Goal: Task Accomplishment & Management: Manage account settings

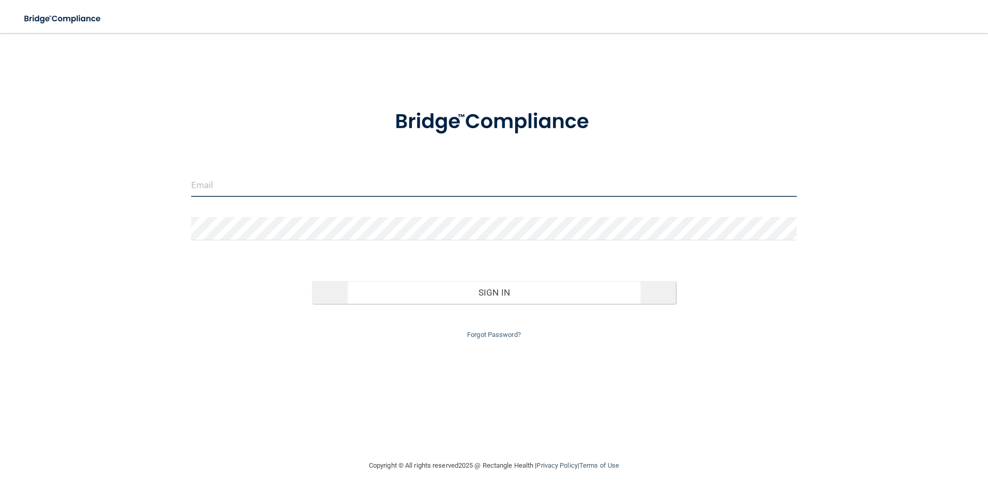
type input "[EMAIL_ADDRESS][DOMAIN_NAME]"
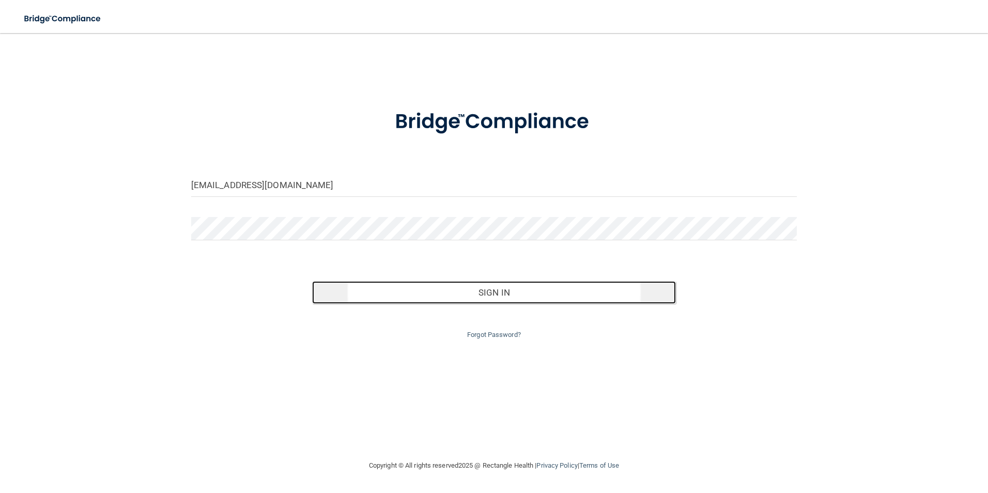
click at [464, 289] on button "Sign In" at bounding box center [494, 292] width 364 height 23
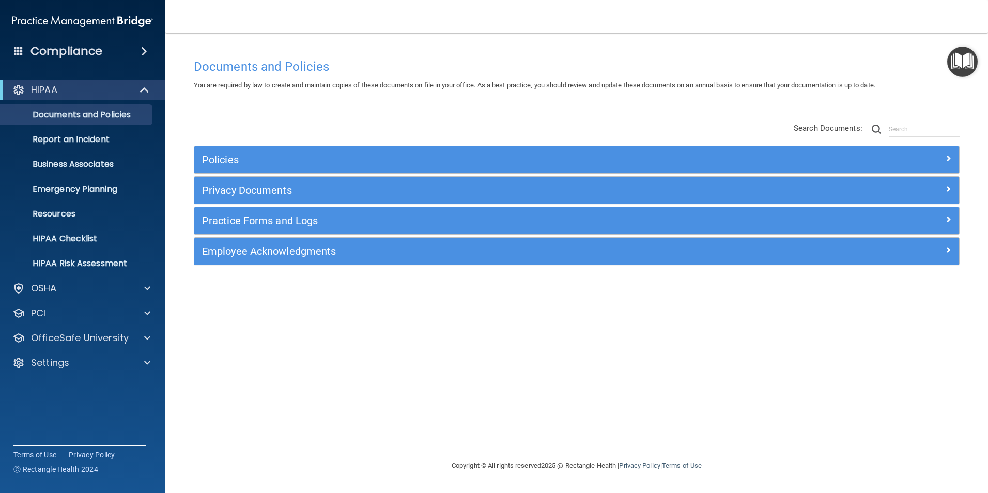
click at [80, 53] on h4 "Compliance" at bounding box center [66, 51] width 72 height 14
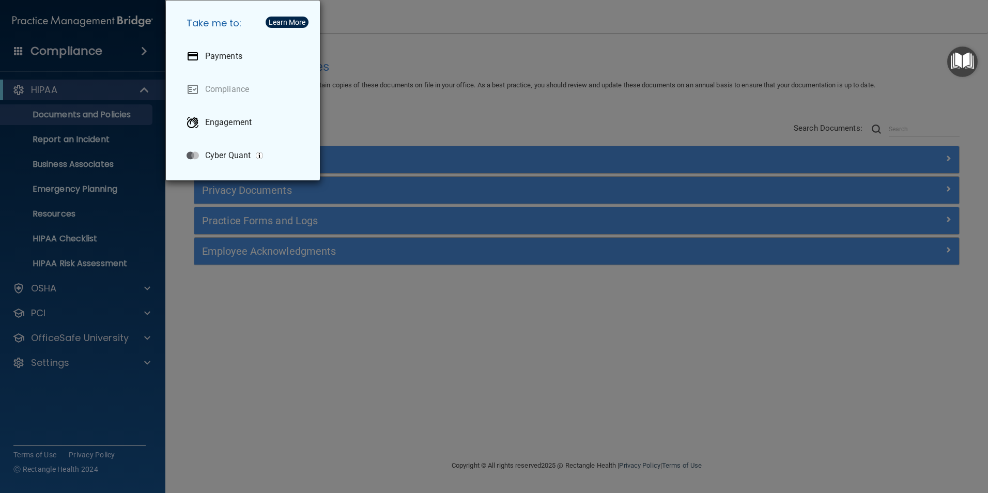
click at [80, 53] on div "Take me to: Payments Compliance Engagement Cyber Quant" at bounding box center [494, 246] width 988 height 493
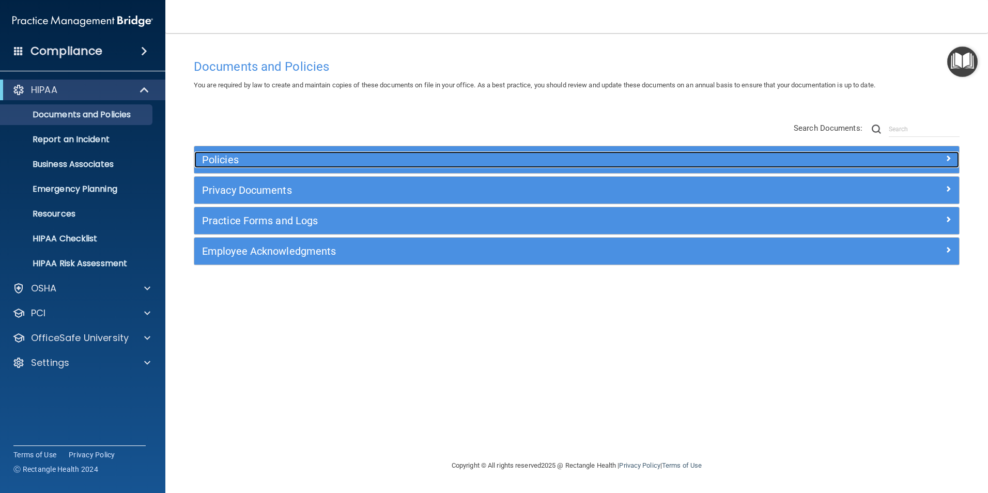
click at [259, 161] on h5 "Policies" at bounding box center [481, 159] width 558 height 11
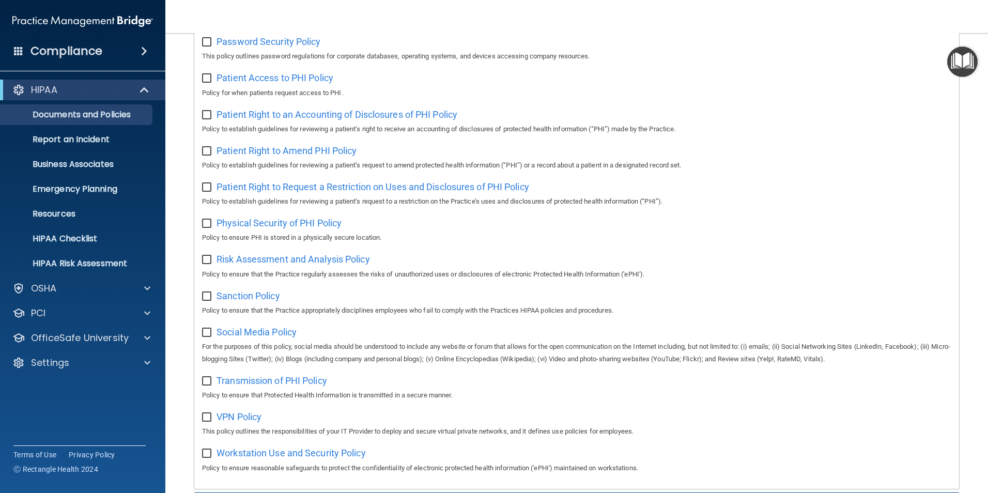
scroll to position [668, 0]
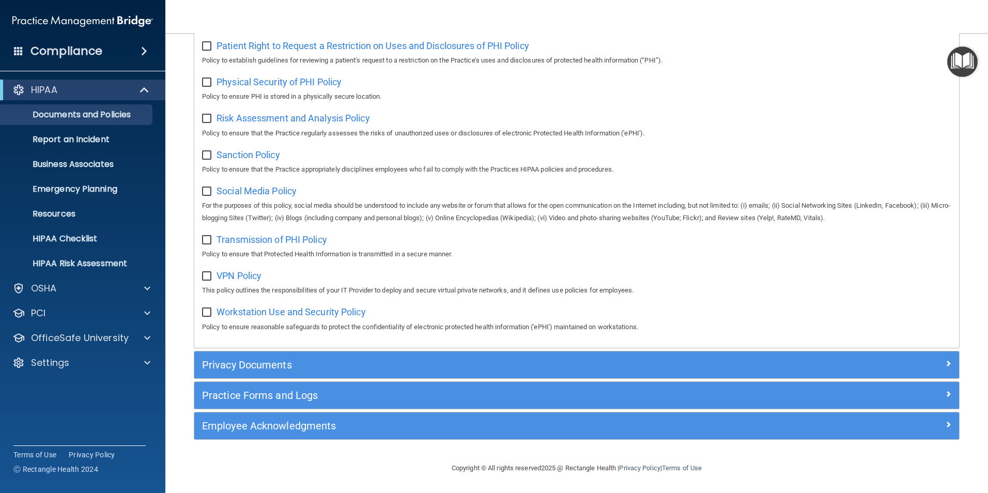
click at [121, 414] on div "Compliance HIPAA Documents and Policies Report an Incident Business Associates …" at bounding box center [82, 246] width 165 height 493
click at [81, 360] on div "Settings" at bounding box center [69, 362] width 128 height 12
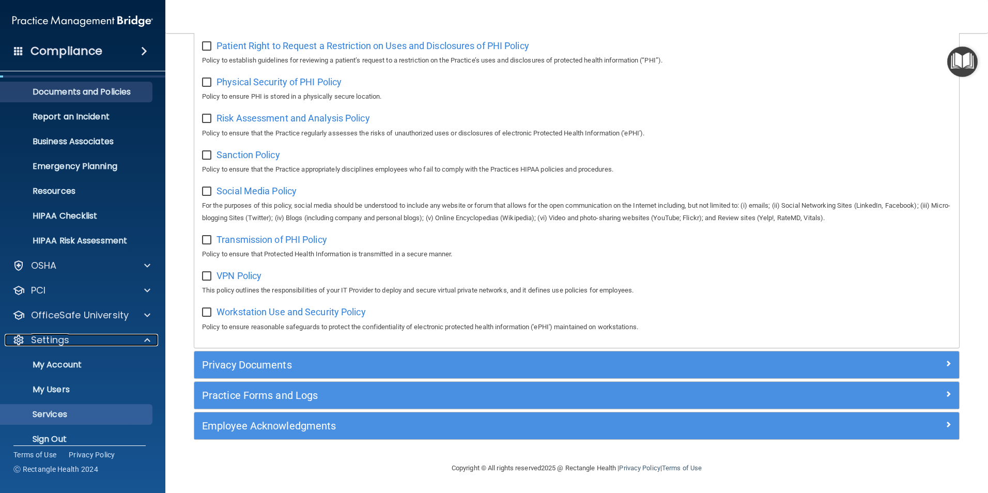
scroll to position [35, 0]
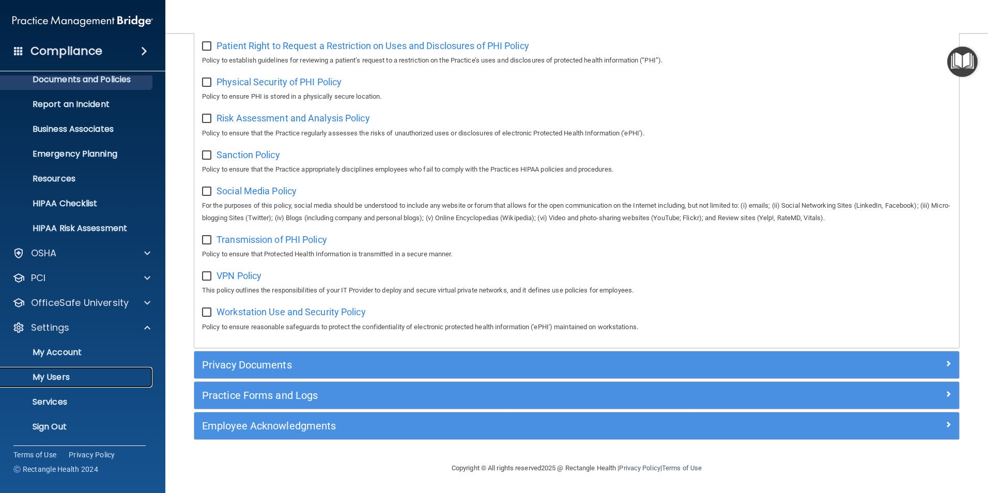
click at [81, 377] on p "My Users" at bounding box center [77, 377] width 141 height 10
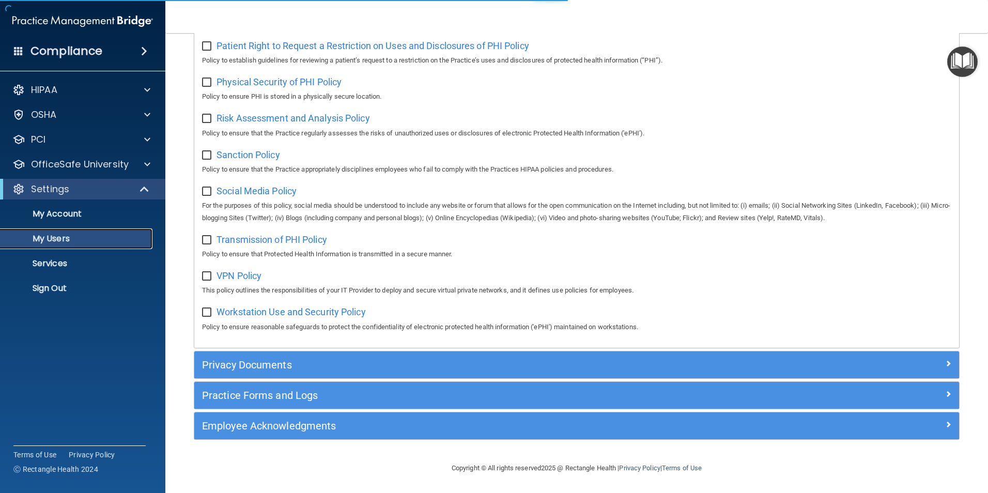
select select "20"
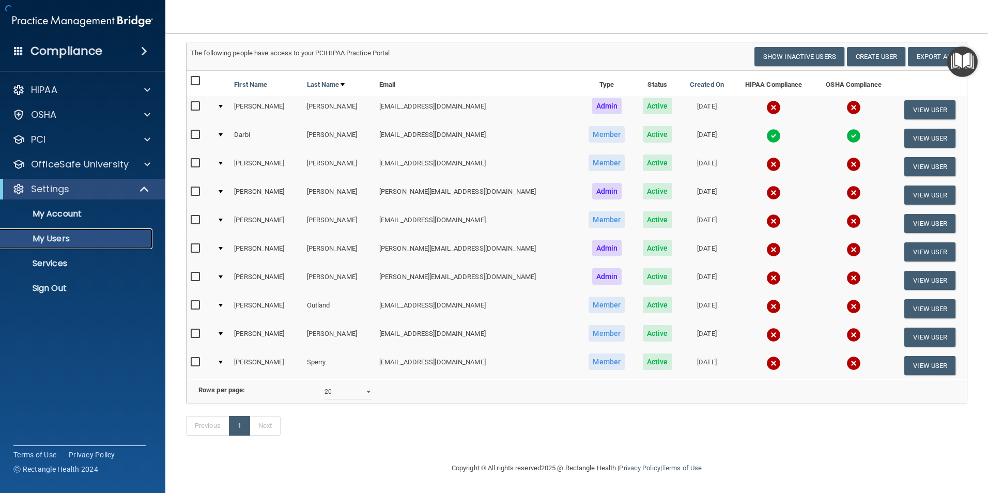
scroll to position [78, 0]
click at [193, 102] on input "checkbox" at bounding box center [197, 106] width 12 height 8
checkbox input "true"
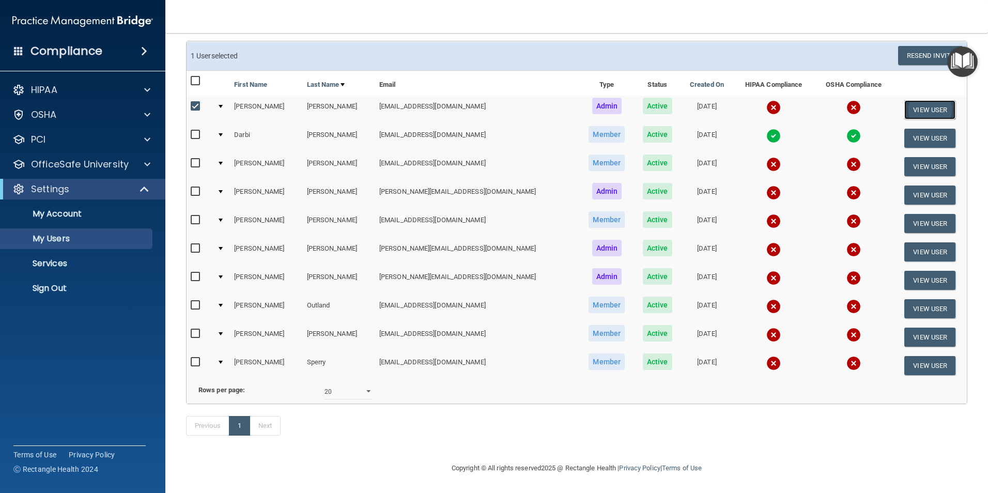
click at [916, 100] on button "View User" at bounding box center [929, 109] width 51 height 19
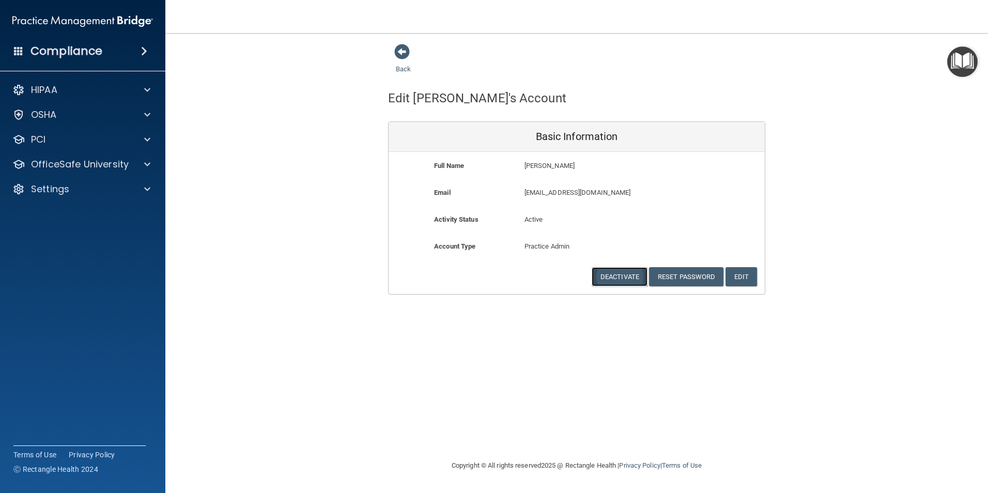
click at [624, 274] on button "Deactivate" at bounding box center [620, 276] width 56 height 19
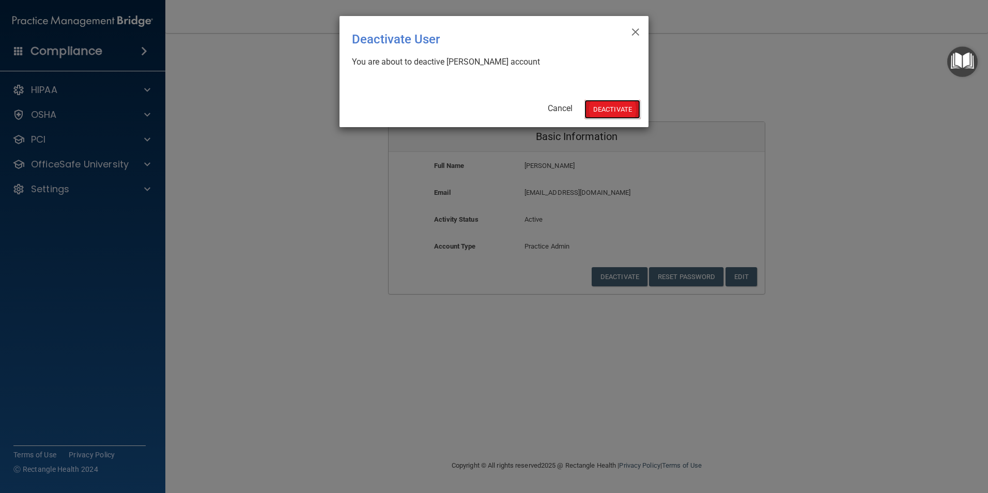
click at [612, 110] on button "Deactivate" at bounding box center [612, 109] width 56 height 19
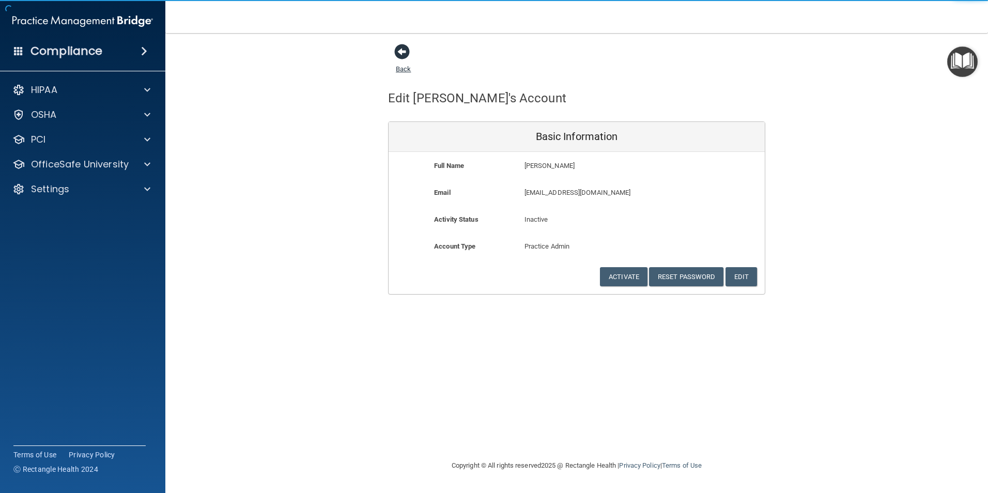
click at [400, 54] on span at bounding box center [401, 51] width 15 height 15
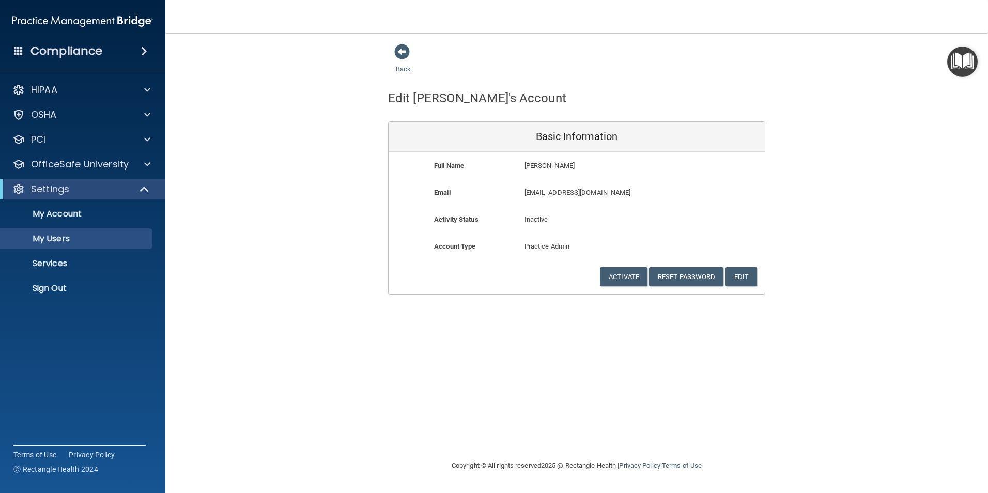
select select "20"
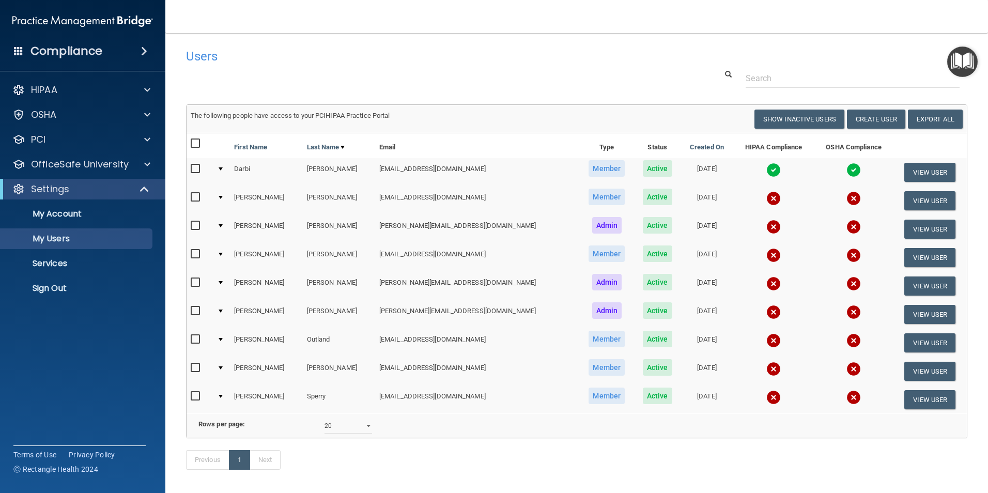
click at [194, 341] on input "checkbox" at bounding box center [197, 339] width 12 height 8
checkbox input "true"
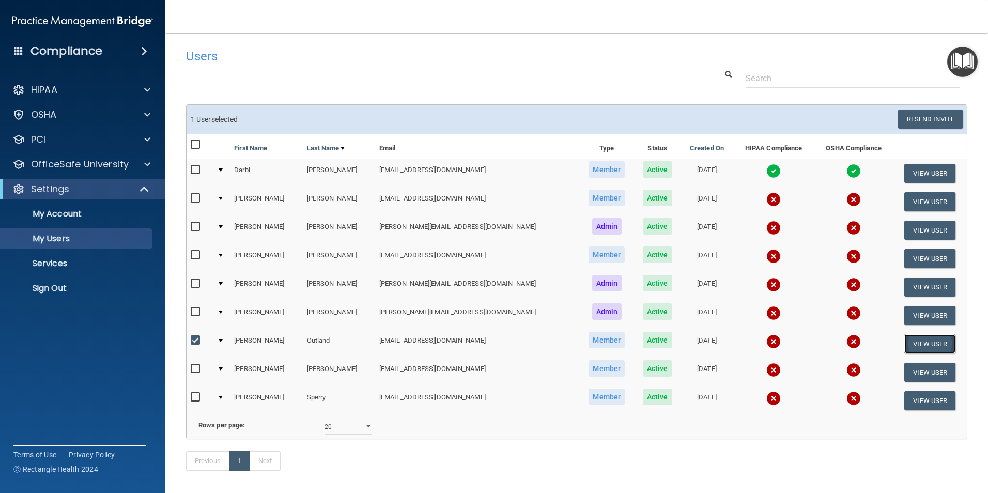
click at [923, 344] on button "View User" at bounding box center [929, 343] width 51 height 19
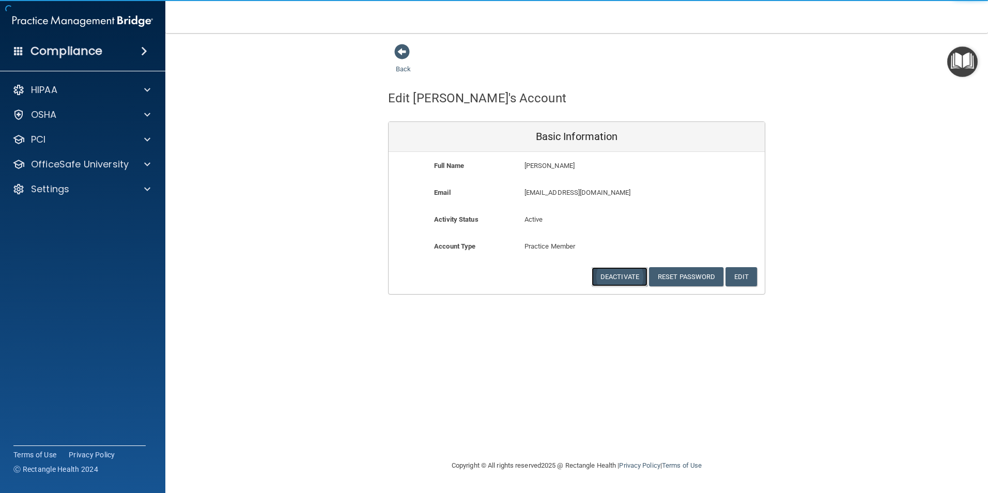
click at [625, 275] on button "Deactivate" at bounding box center [620, 276] width 56 height 19
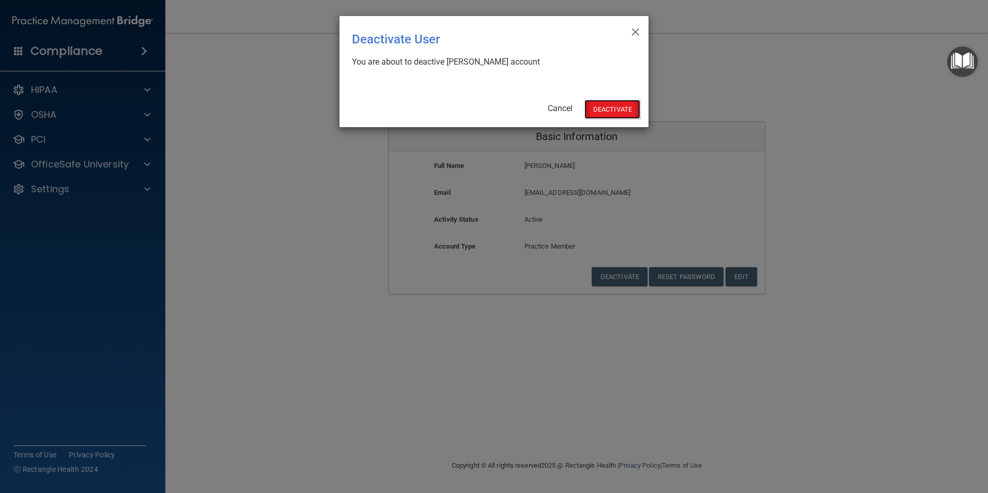
click at [616, 104] on button "Deactivate" at bounding box center [612, 109] width 56 height 19
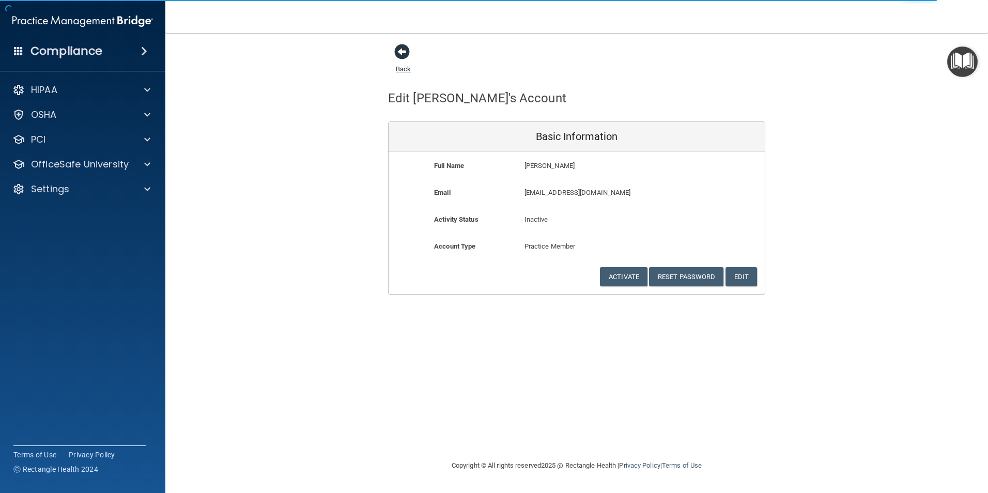
click at [408, 50] on span at bounding box center [401, 51] width 15 height 15
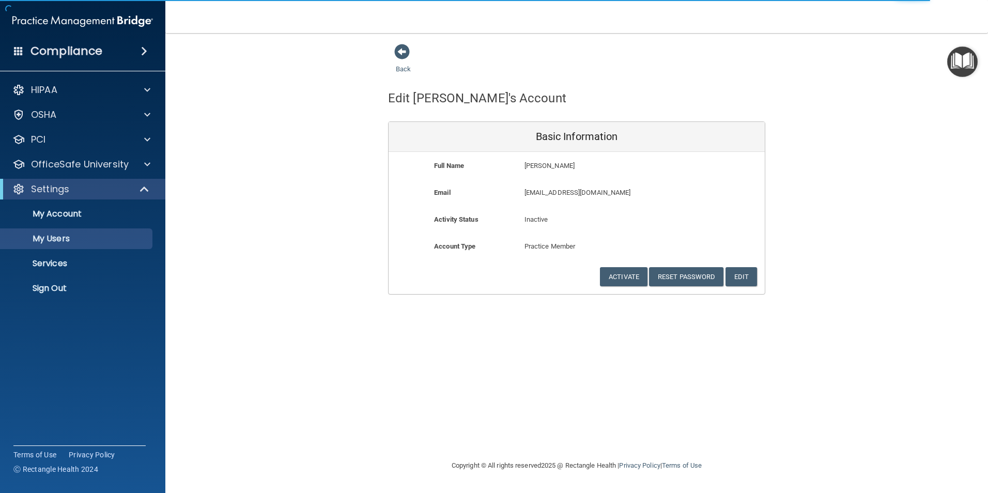
select select "20"
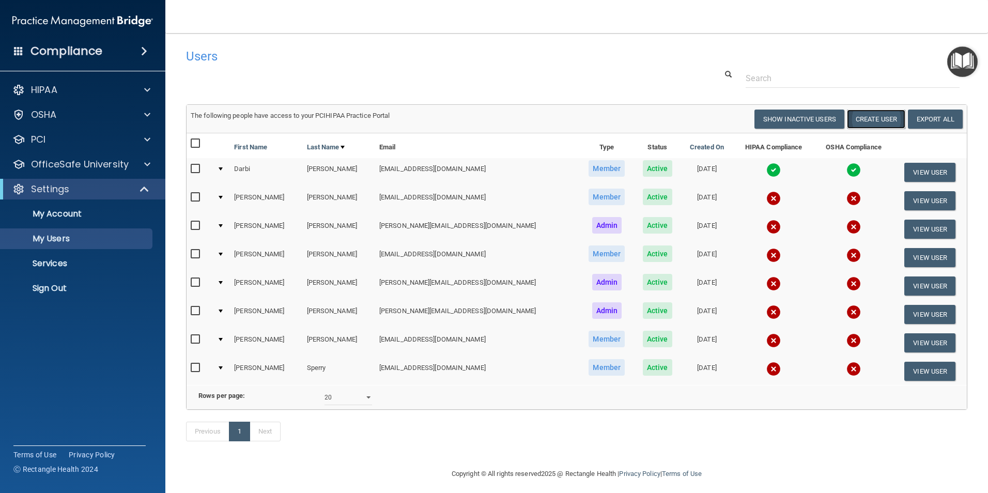
click at [867, 117] on button "Create User" at bounding box center [876, 119] width 58 height 19
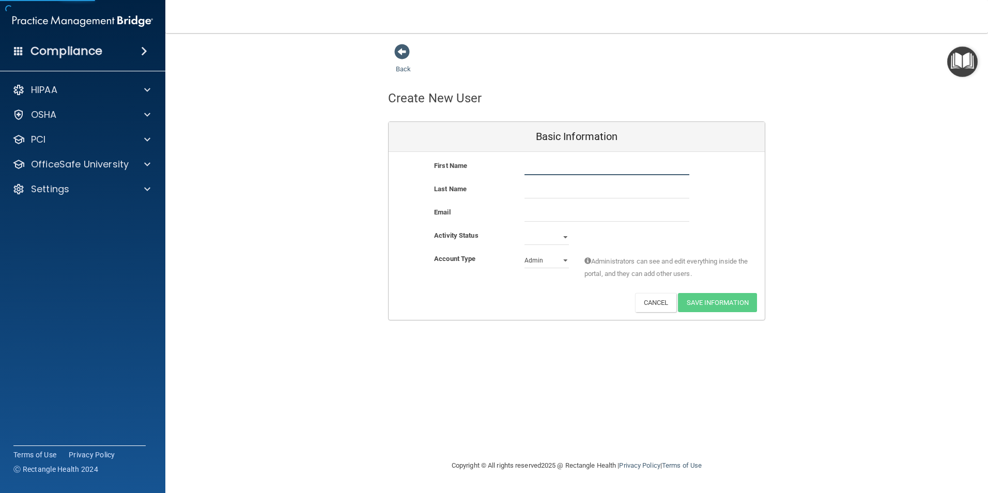
click at [569, 169] on input "text" at bounding box center [606, 167] width 165 height 15
type input "Crystal"
drag, startPoint x: 526, startPoint y: 190, endPoint x: 534, endPoint y: 195, distance: 8.9
click at [526, 190] on input "text" at bounding box center [606, 190] width 165 height 15
type input "b"
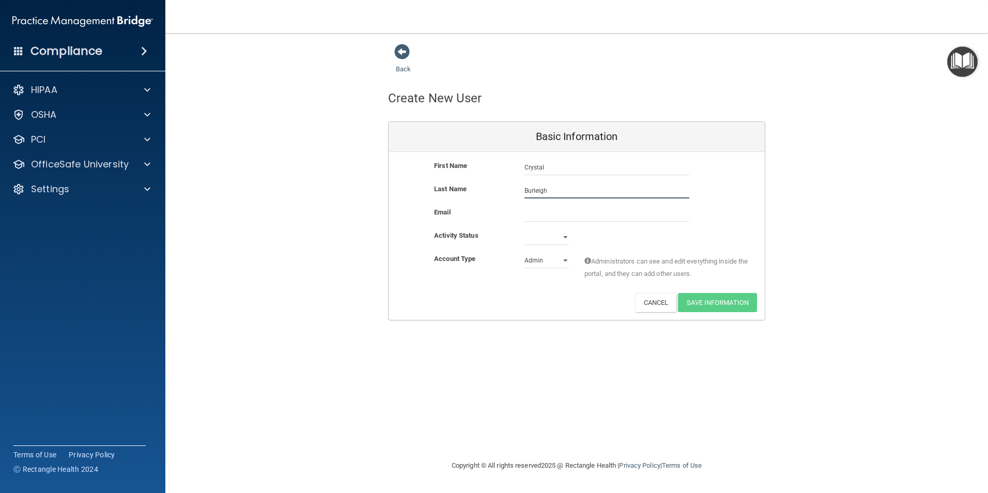
type input "burleigh"
type input "office@sabaldentalrockport.com"
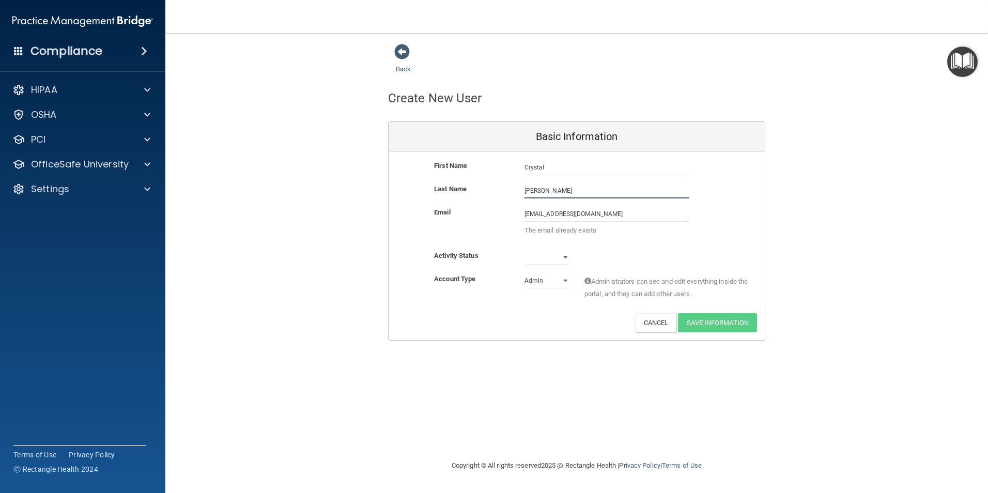
drag, startPoint x: 555, startPoint y: 191, endPoint x: 499, endPoint y: 188, distance: 56.4
click at [499, 188] on div "Last Name Alvarado" at bounding box center [576, 190] width 376 height 15
type input "Burleigh"
click at [492, 257] on div "Activity Status" at bounding box center [471, 256] width 90 height 12
click at [538, 261] on select "Active Inactive" at bounding box center [546, 257] width 44 height 15
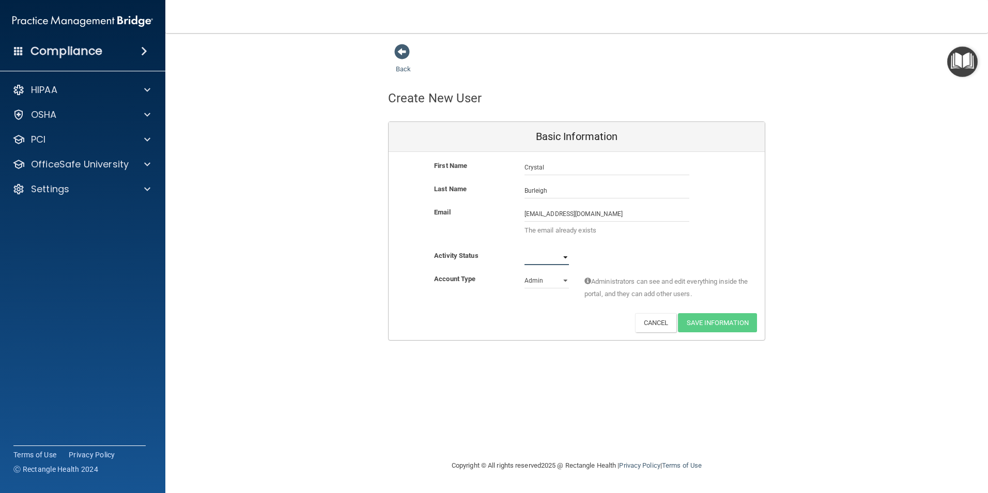
select select "active"
click at [524, 250] on select "Active Inactive" at bounding box center [546, 257] width 44 height 15
click at [551, 281] on select "Admin Member" at bounding box center [546, 280] width 44 height 15
click at [637, 212] on input "office@sabaldentalrockport.com" at bounding box center [606, 213] width 165 height 15
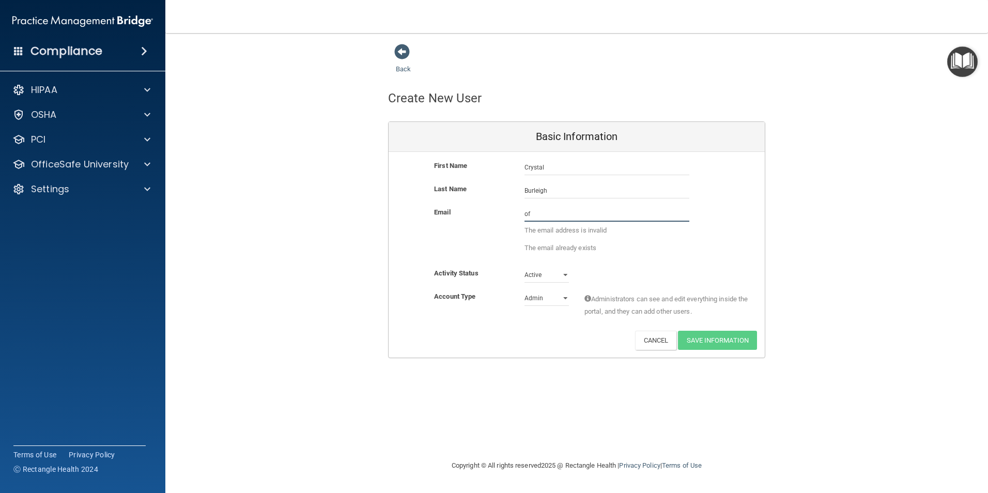
type input "o"
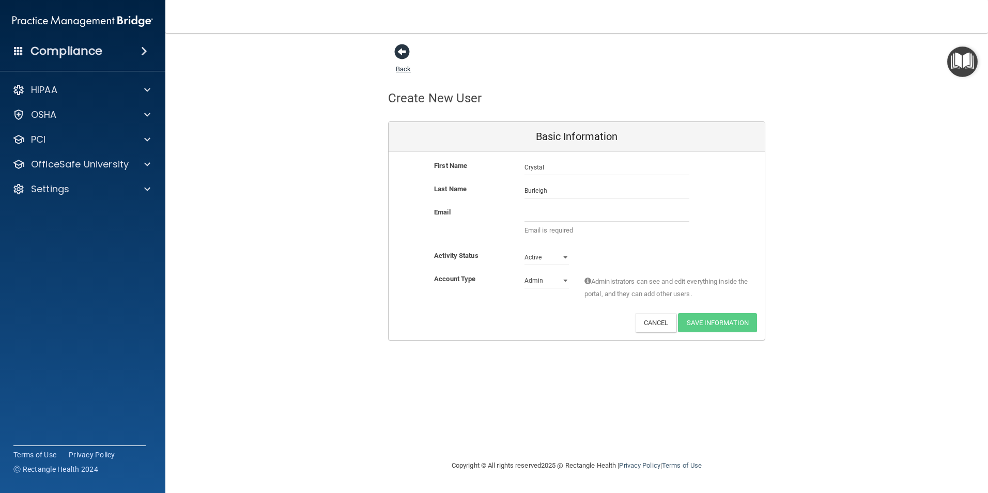
click at [410, 54] on span at bounding box center [401, 51] width 15 height 15
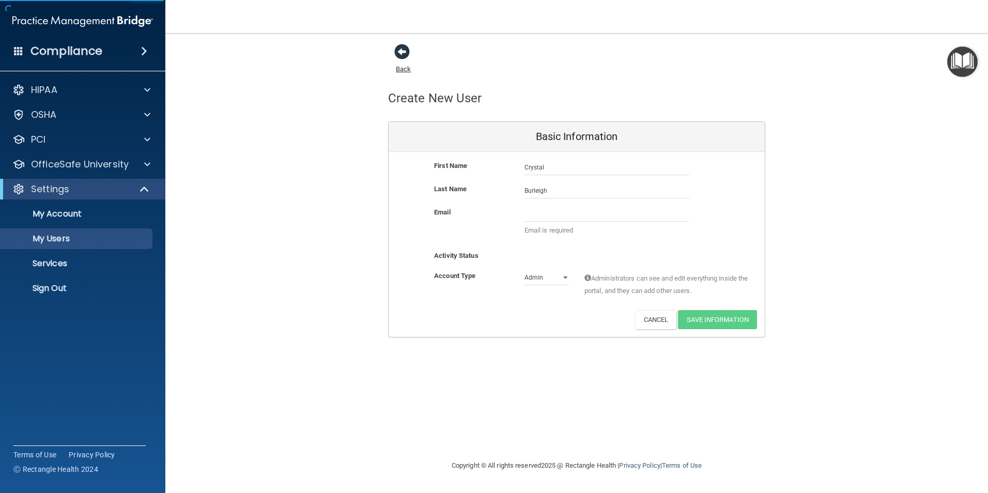
click at [406, 51] on span at bounding box center [401, 51] width 15 height 15
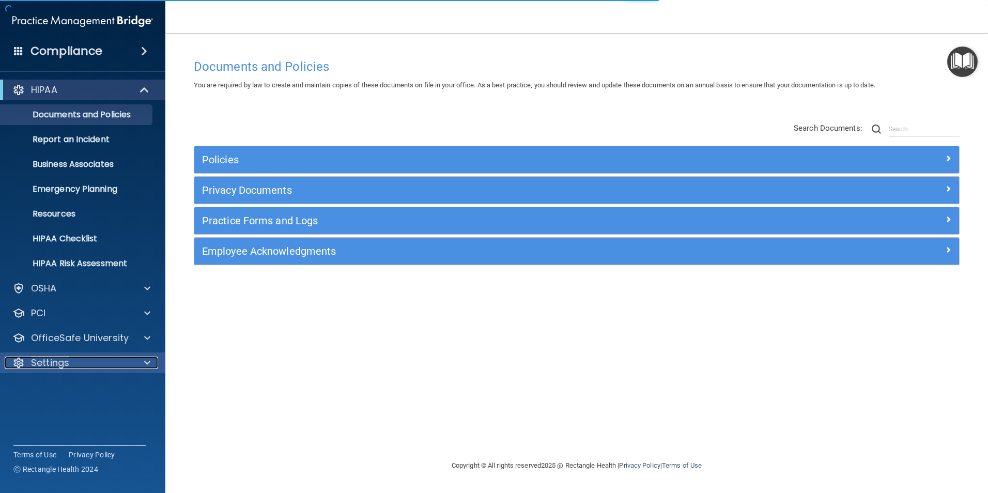
click at [100, 366] on div "Settings" at bounding box center [69, 362] width 128 height 12
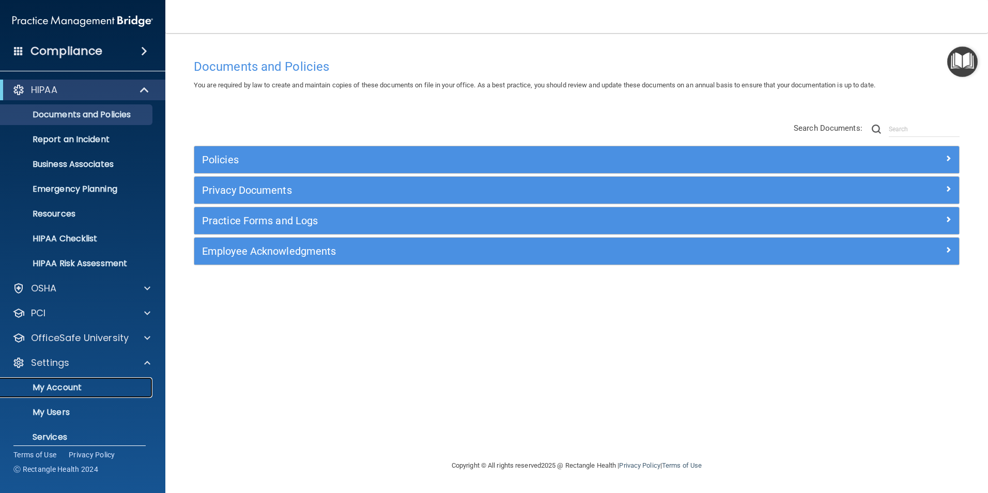
click at [91, 396] on link "My Account" at bounding box center [71, 387] width 163 height 21
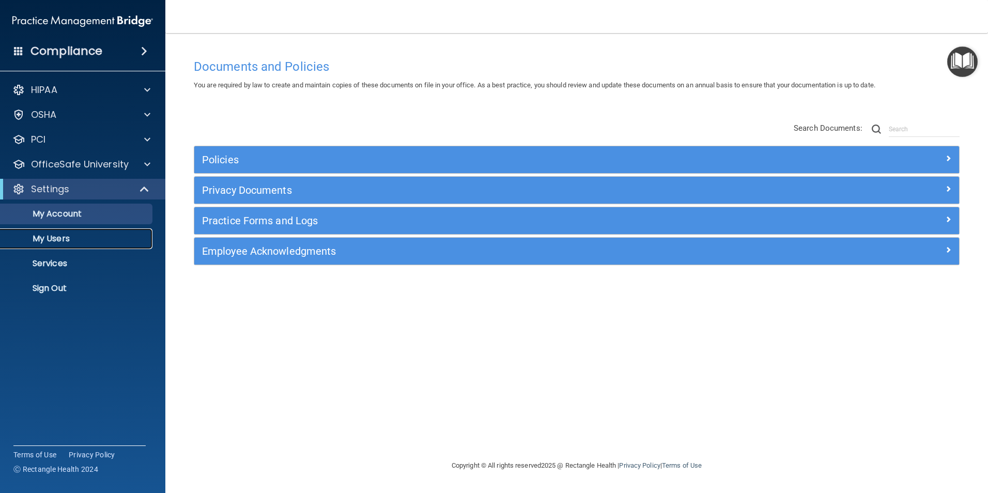
click at [81, 246] on link "My Users" at bounding box center [71, 238] width 163 height 21
select select "20"
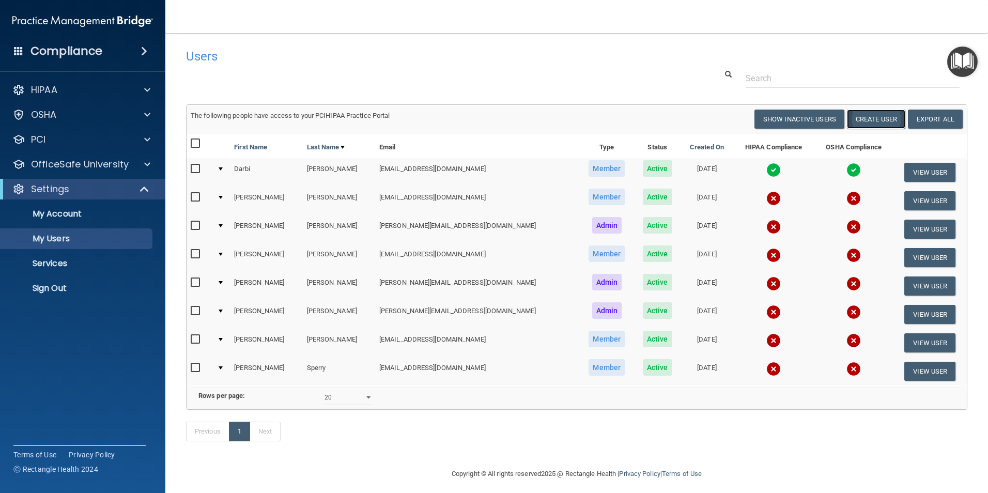
click at [864, 122] on button "Create User" at bounding box center [876, 119] width 58 height 19
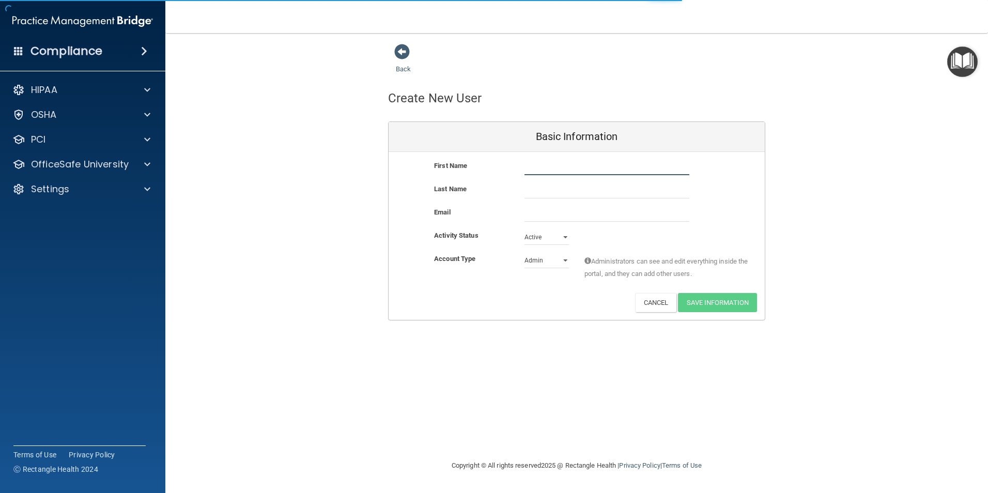
click at [573, 164] on input "text" at bounding box center [606, 167] width 165 height 15
type input "c"
type input "crystal"
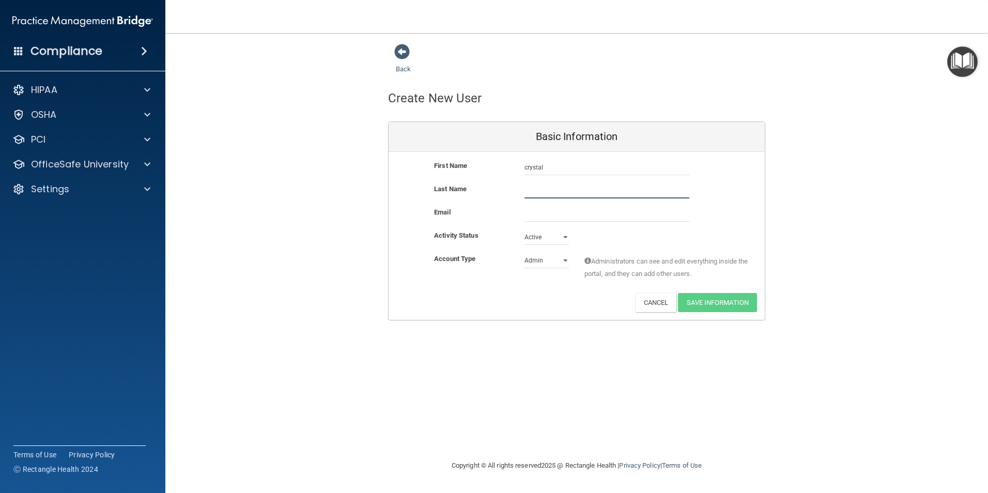
type input "burleigh"
type input "office@sabaldentalrockport.com"
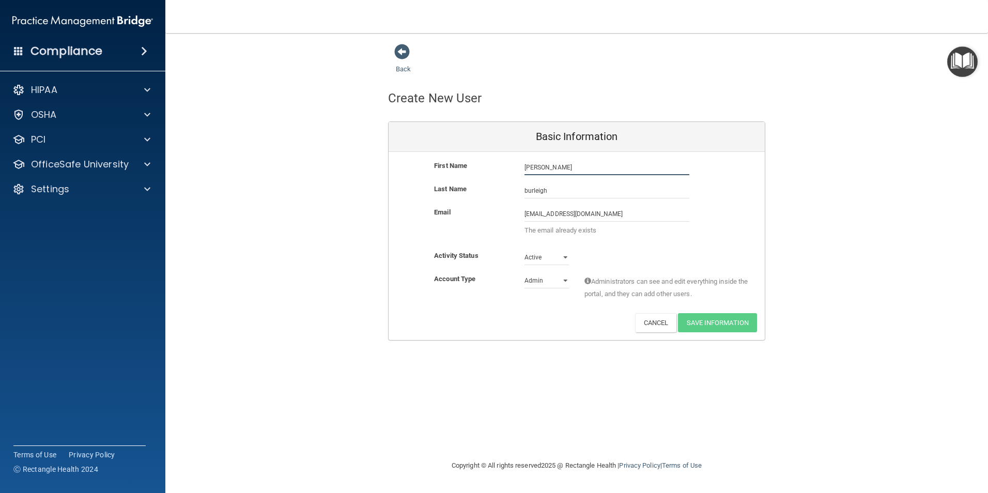
drag, startPoint x: 554, startPoint y: 172, endPoint x: 486, endPoint y: 167, distance: 68.9
click at [486, 167] on div "First Name Johnna burleigh Johnna" at bounding box center [576, 167] width 376 height 15
type input "Crystal"
drag, startPoint x: 550, startPoint y: 187, endPoint x: 515, endPoint y: 193, distance: 36.1
click at [515, 193] on div "Last Name burleigh" at bounding box center [576, 190] width 376 height 15
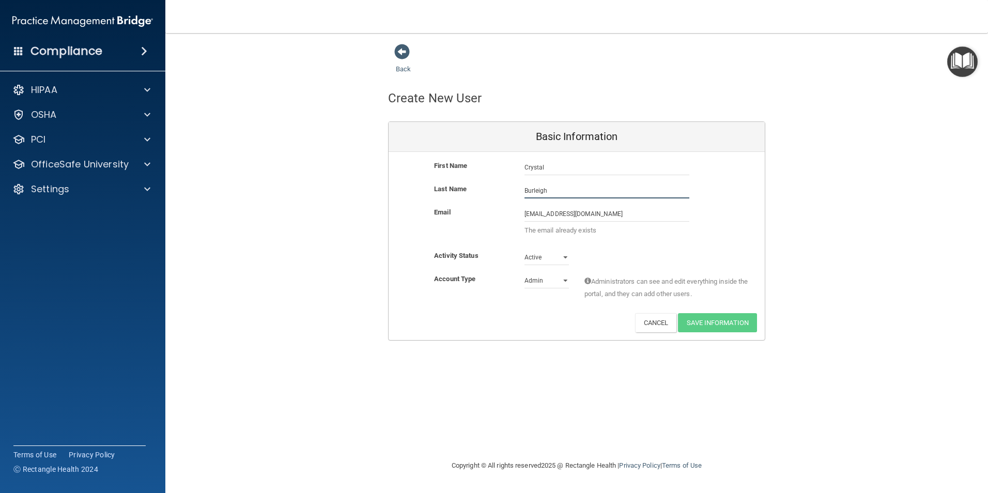
type input "Burleigh"
click at [497, 234] on div "Email office@sabaldentalrockport.com office@sabaldentalrockport.com The email a…" at bounding box center [576, 224] width 376 height 36
drag, startPoint x: 621, startPoint y: 215, endPoint x: 464, endPoint y: 205, distance: 157.4
click at [464, 205] on div "First Name Crystal Burleigh Crystal Last Name Burleigh Email office@sabaldental…" at bounding box center [576, 246] width 376 height 188
type input "johnna@sabaldental.com"
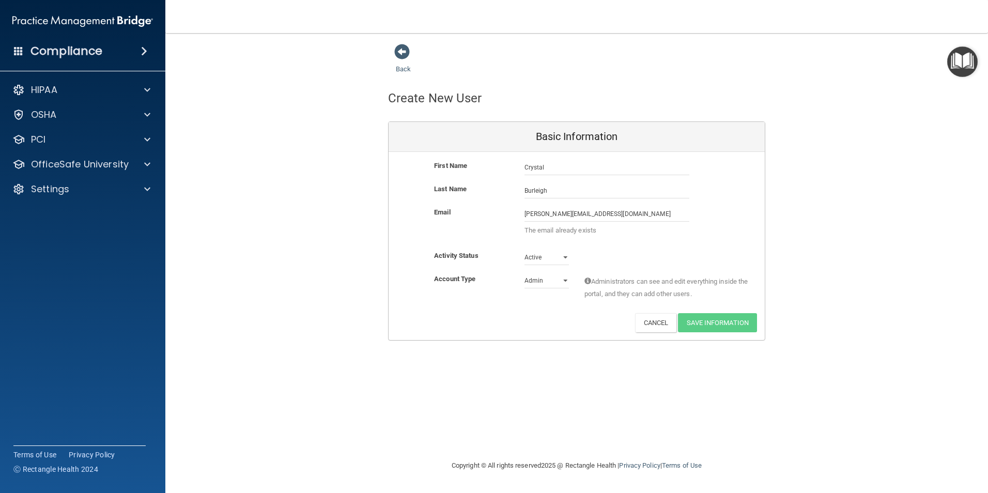
click at [690, 326] on div "Back Create New User Basic Information First Name Crystal Burleigh Crystal Last…" at bounding box center [576, 246] width 781 height 406
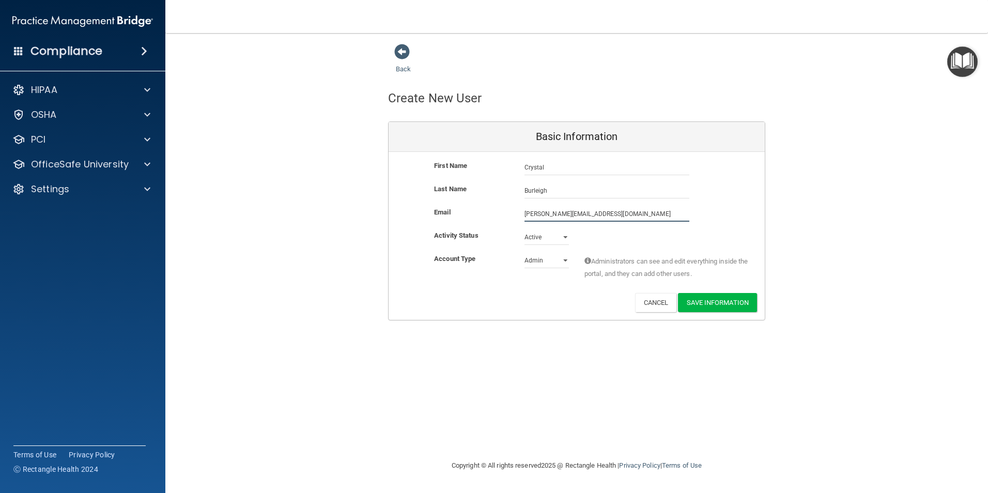
click at [611, 213] on input "johnna@sabaldental.com" at bounding box center [606, 213] width 165 height 15
drag, startPoint x: 610, startPoint y: 217, endPoint x: 397, endPoint y: 186, distance: 215.6
click at [397, 186] on div "First Name Crystal Burleigh Crystal Last Name Burleigh Email johnna@sabaldental…" at bounding box center [576, 236] width 376 height 168
click at [613, 217] on input "johnna@sabaldental.com" at bounding box center [606, 213] width 165 height 15
drag, startPoint x: 601, startPoint y: 214, endPoint x: 460, endPoint y: 221, distance: 140.7
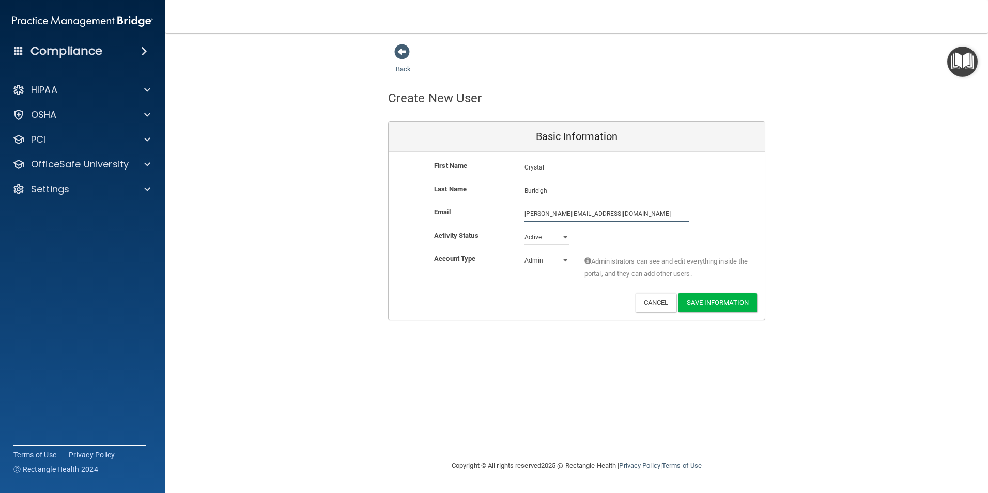
click at [460, 221] on div "Email johnna@sabaldental.com johnna@sabaldental.com" at bounding box center [576, 213] width 376 height 15
type input "johnna@sabaldental.comburleigh"
drag, startPoint x: 623, startPoint y: 219, endPoint x: 451, endPoint y: 219, distance: 172.0
click at [451, 219] on div "Email johnna@sabaldental.comburleigh johnna@sabaldental.comburleigh" at bounding box center [576, 213] width 376 height 15
type input "burleighcrystal0@gmail.com"
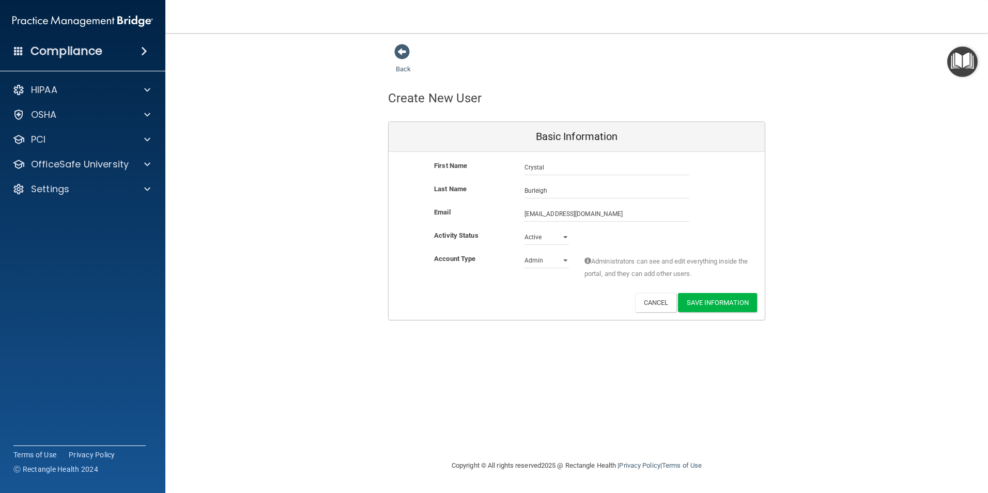
click at [746, 211] on div "Email burleighcrystal0@gmail.com burleighcrystal0@gmail.com" at bounding box center [576, 213] width 376 height 15
click at [736, 305] on button "Save Information" at bounding box center [717, 302] width 79 height 19
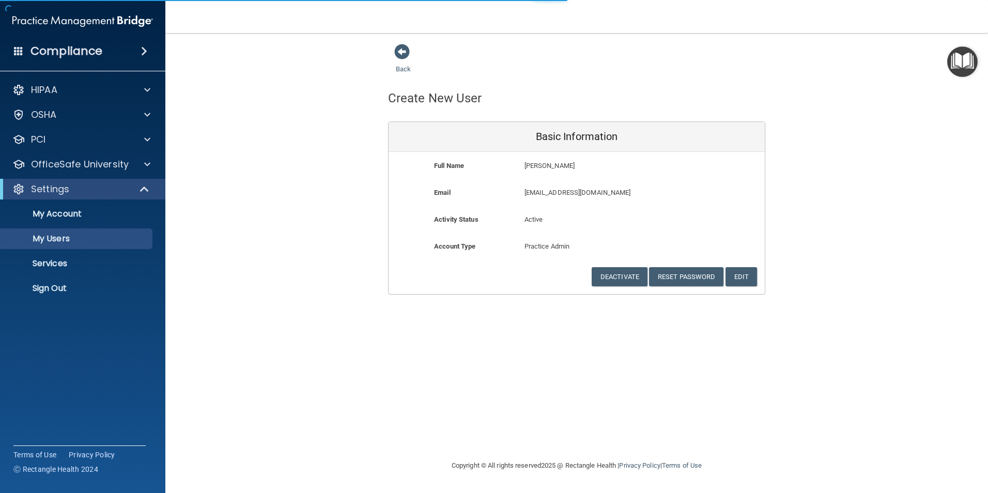
select select "20"
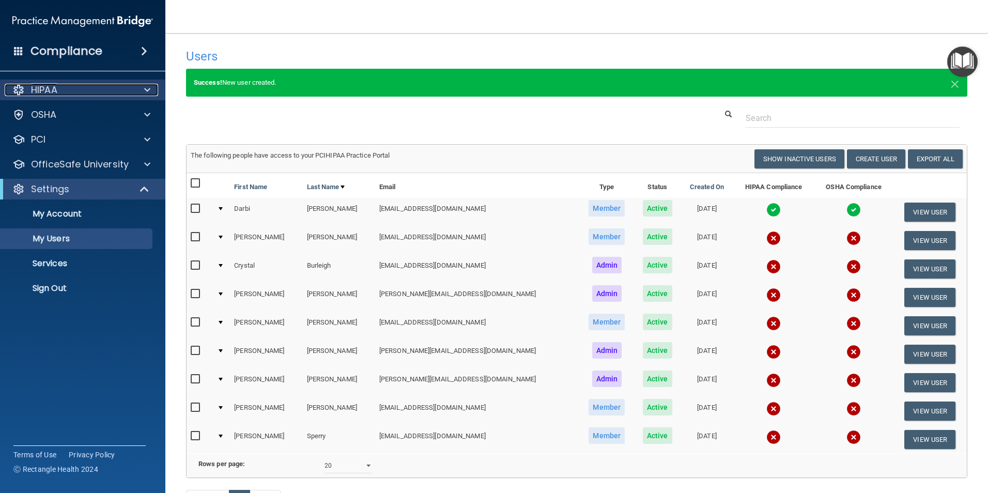
click at [98, 85] on div "HIPAA" at bounding box center [69, 90] width 128 height 12
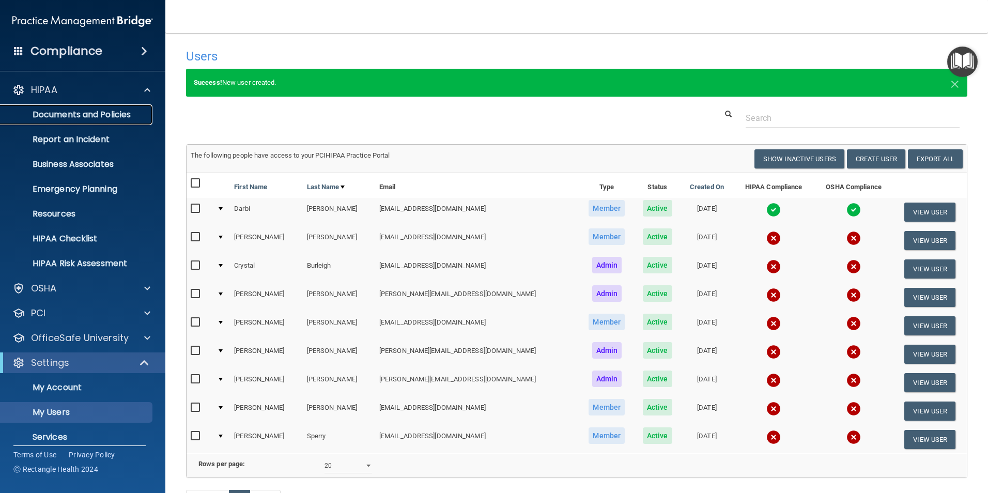
click at [93, 120] on p "Documents and Policies" at bounding box center [77, 115] width 141 height 10
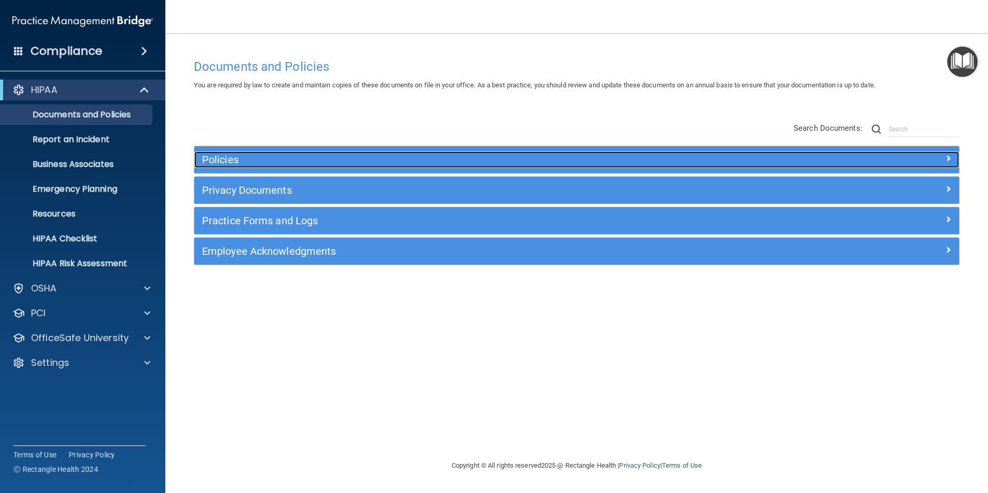
click at [953, 161] on div at bounding box center [863, 157] width 191 height 12
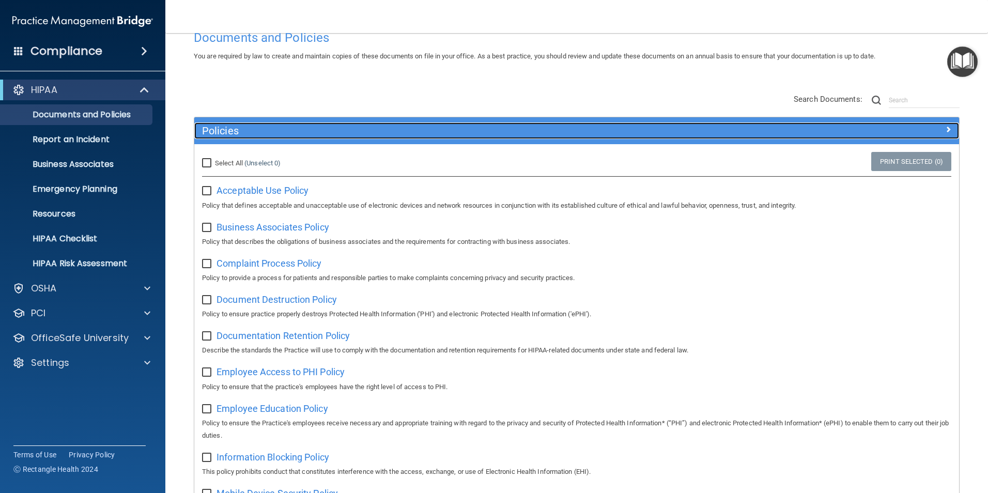
scroll to position [52, 0]
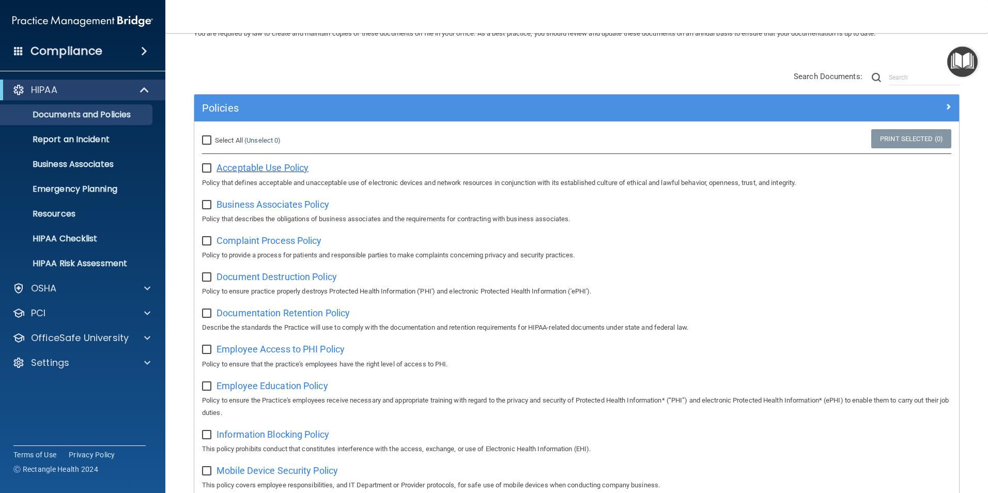
click at [270, 165] on span "Acceptable Use Policy" at bounding box center [262, 167] width 92 height 11
drag, startPoint x: 348, startPoint y: 200, endPoint x: 211, endPoint y: 154, distance: 144.9
click at [349, 200] on div "Business Associates Policy Policy that describes the obligations of business as…" at bounding box center [576, 210] width 749 height 29
click at [213, 139] on input "Select All (Unselect 0) Unselect All" at bounding box center [208, 140] width 12 height 8
checkbox input "true"
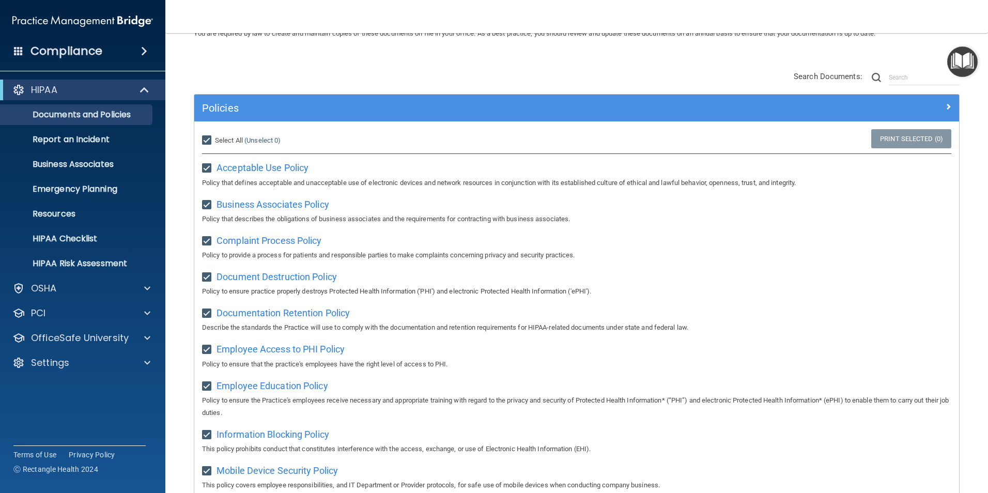
checkbox input "true"
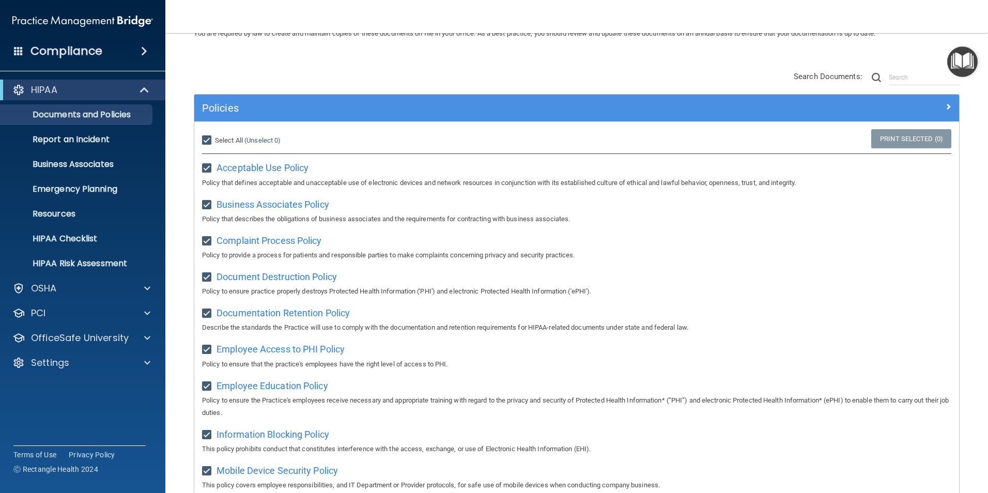
checkbox input "true"
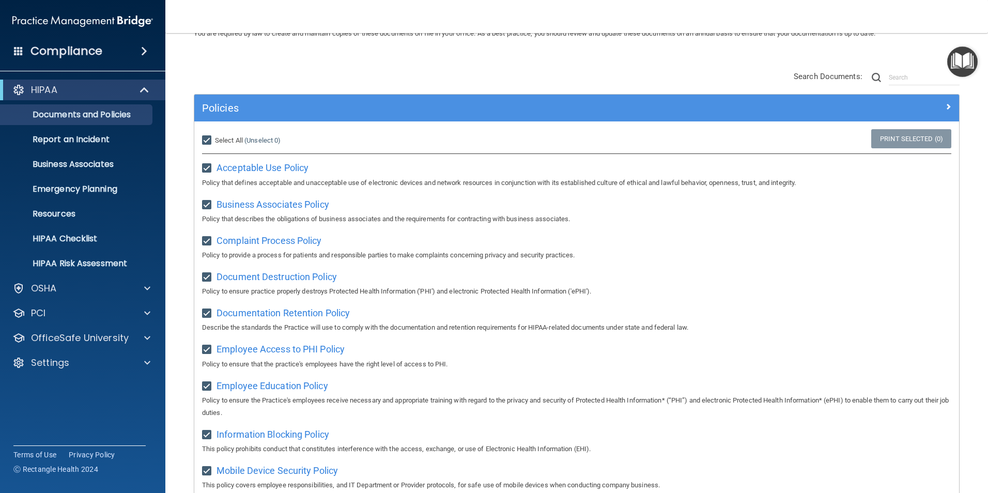
checkbox input "true"
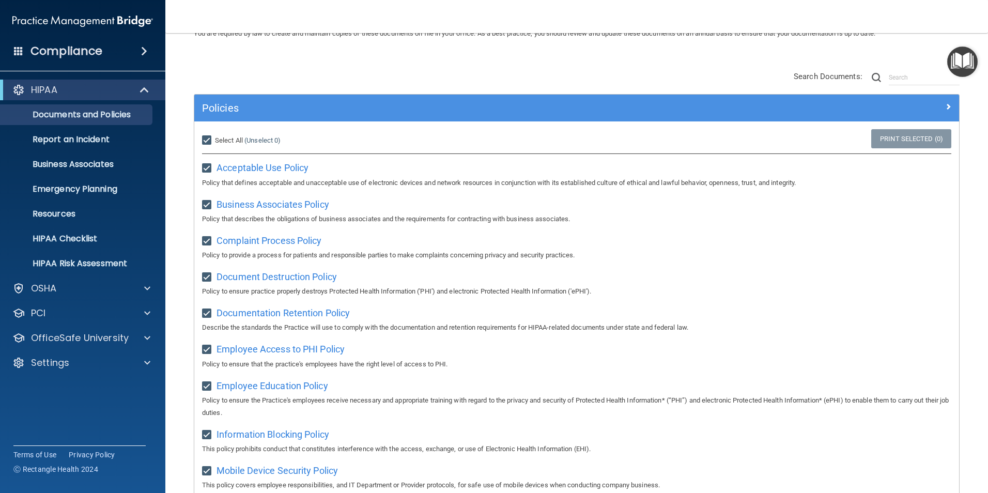
checkbox input "true"
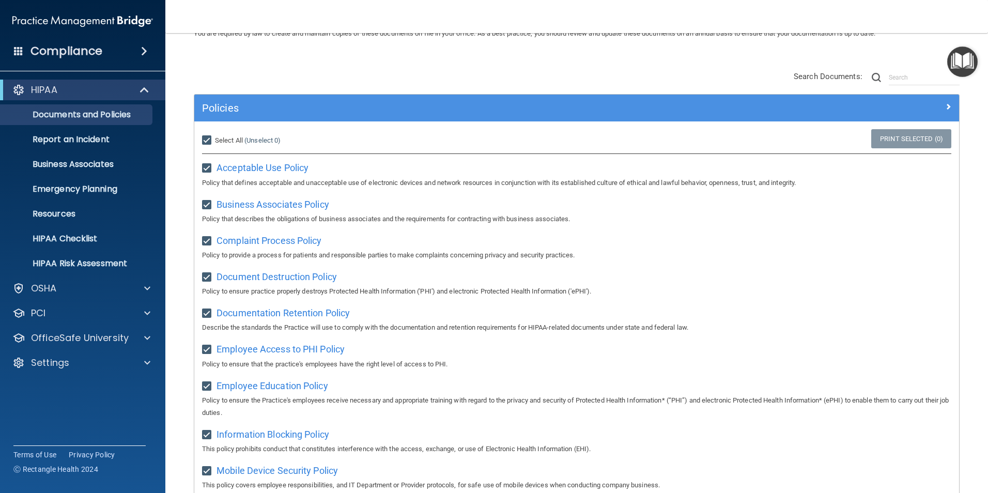
checkbox input "true"
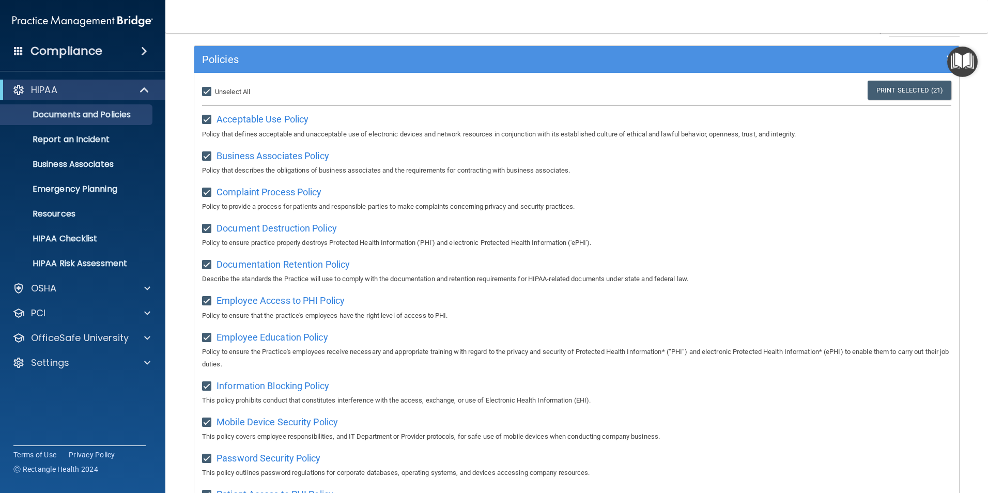
scroll to position [0, 0]
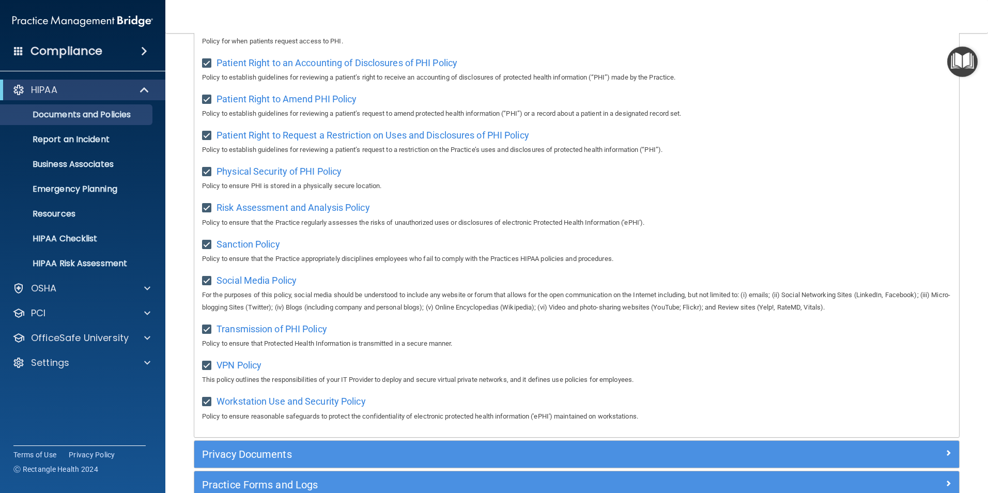
scroll to position [668, 0]
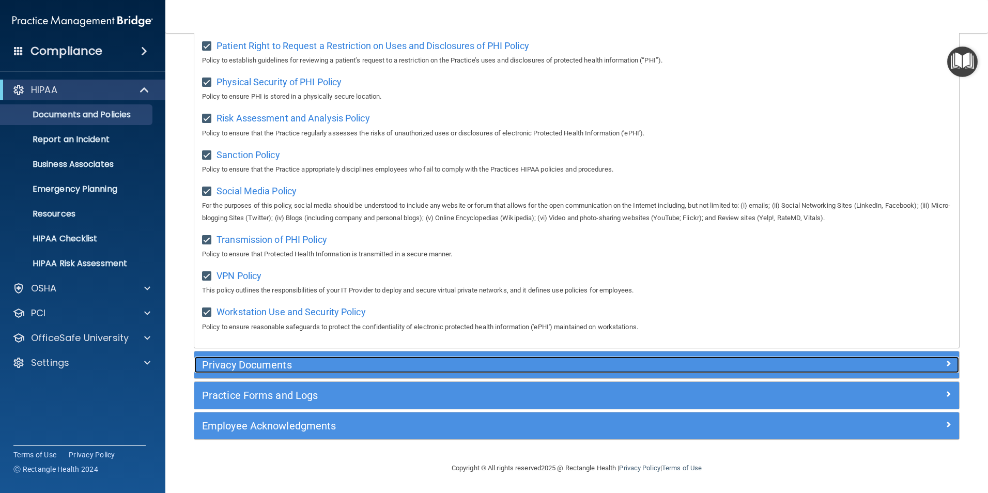
click at [308, 364] on h5 "Privacy Documents" at bounding box center [481, 364] width 558 height 11
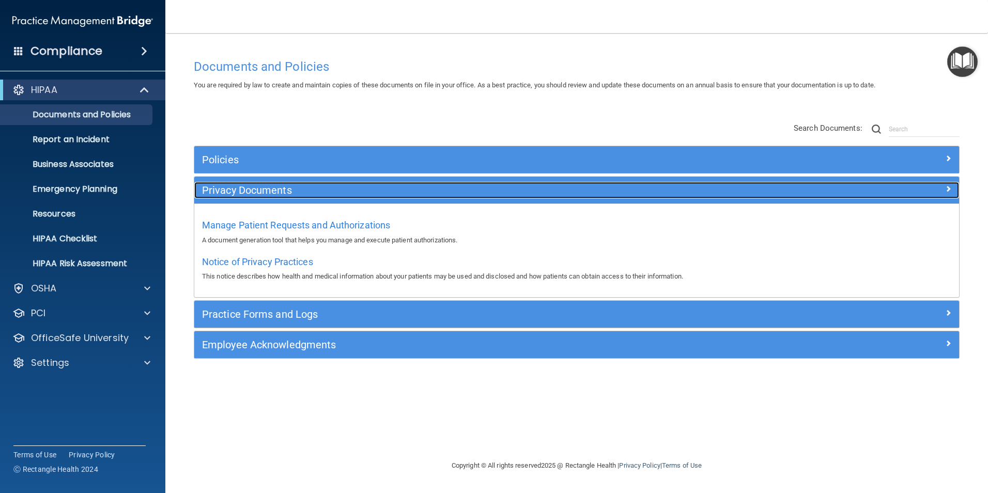
scroll to position [0, 0]
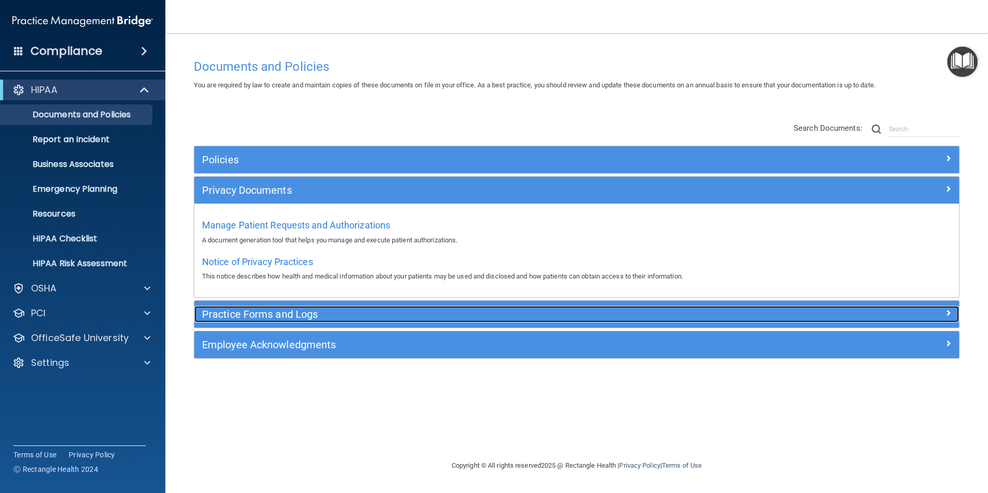
click at [376, 310] on h5 "Practice Forms and Logs" at bounding box center [481, 313] width 558 height 11
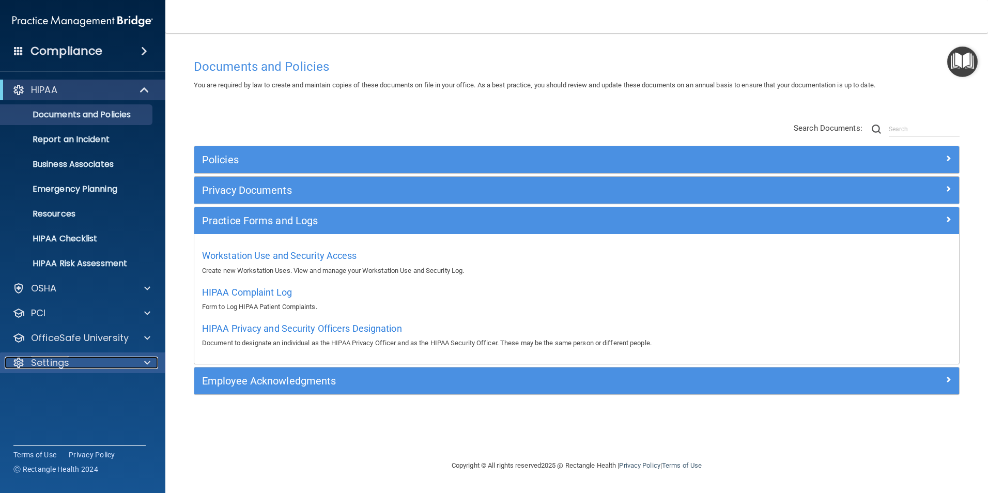
click at [86, 366] on div "Settings" at bounding box center [69, 362] width 128 height 12
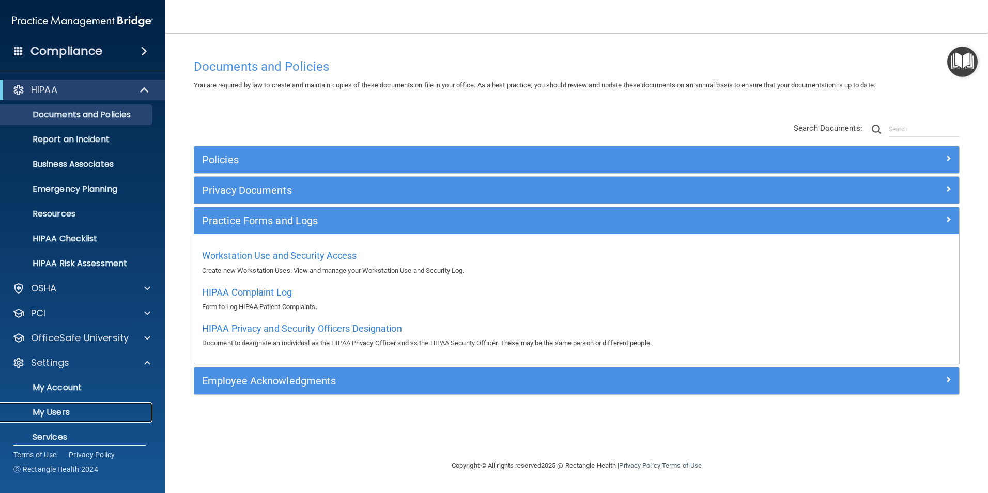
click at [78, 416] on p "My Users" at bounding box center [77, 412] width 141 height 10
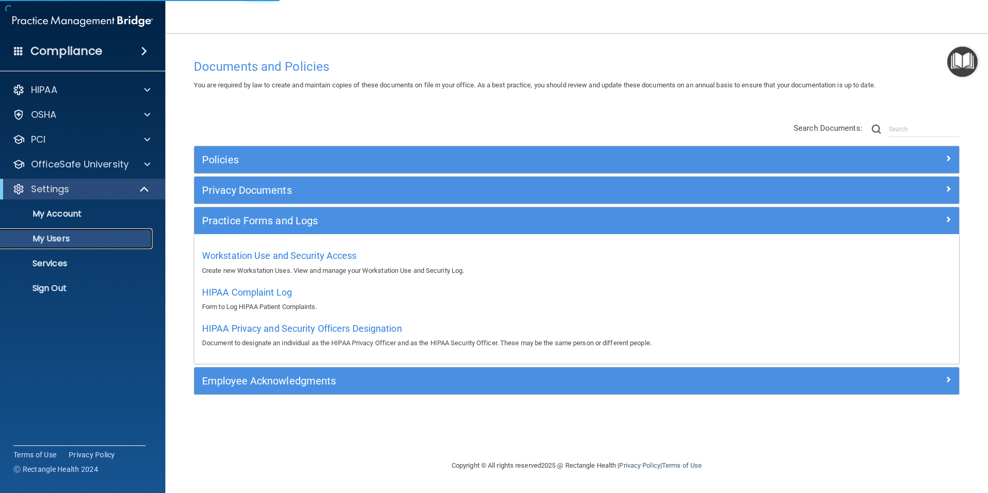
select select "20"
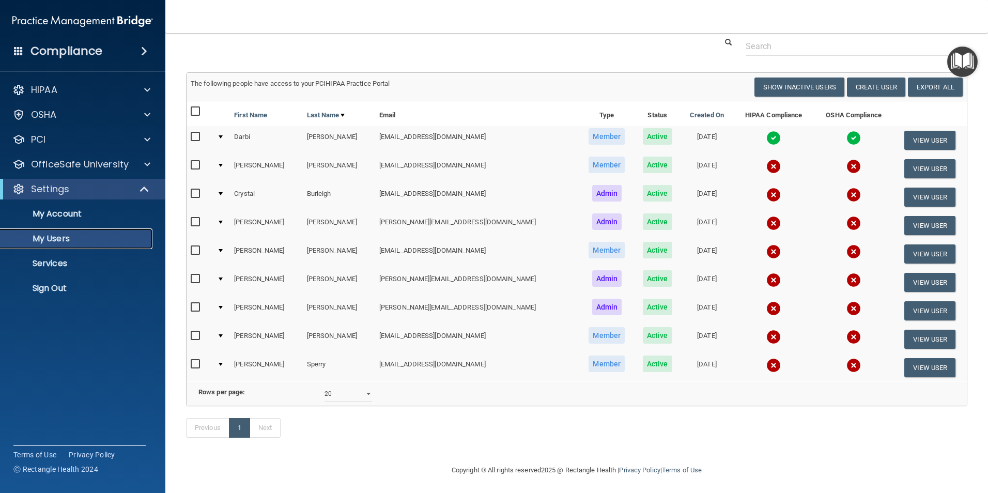
scroll to position [50, 0]
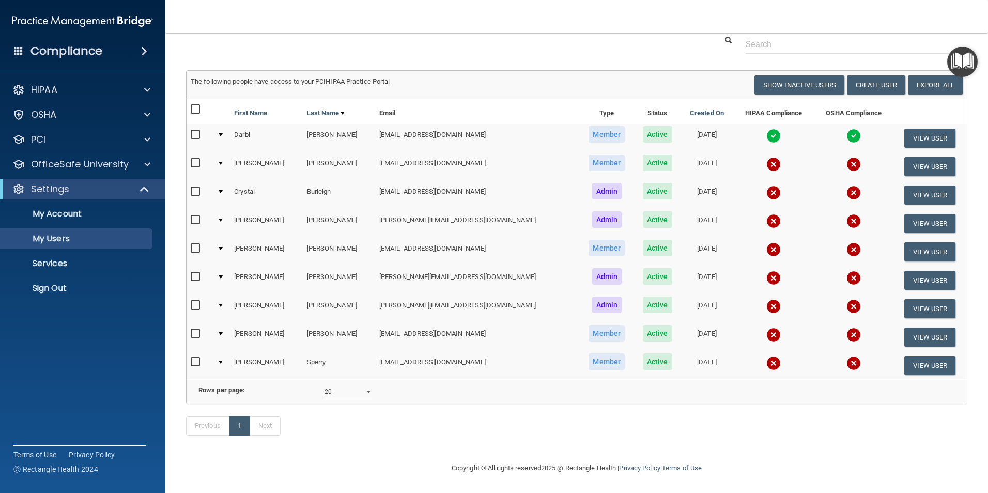
click at [733, 99] on th "HIPAA Compliance" at bounding box center [773, 111] width 81 height 25
click at [70, 264] on p "Services" at bounding box center [77, 263] width 141 height 10
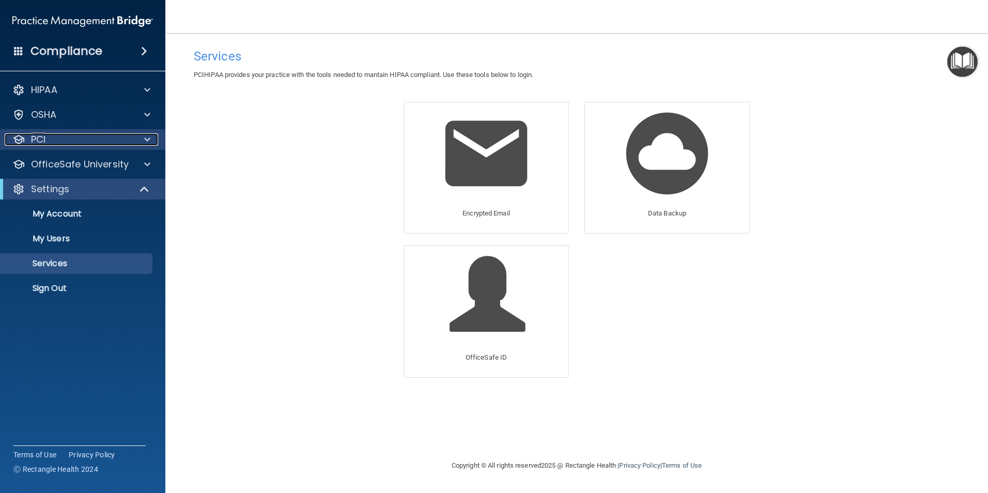
click at [76, 142] on div "PCI" at bounding box center [69, 139] width 128 height 12
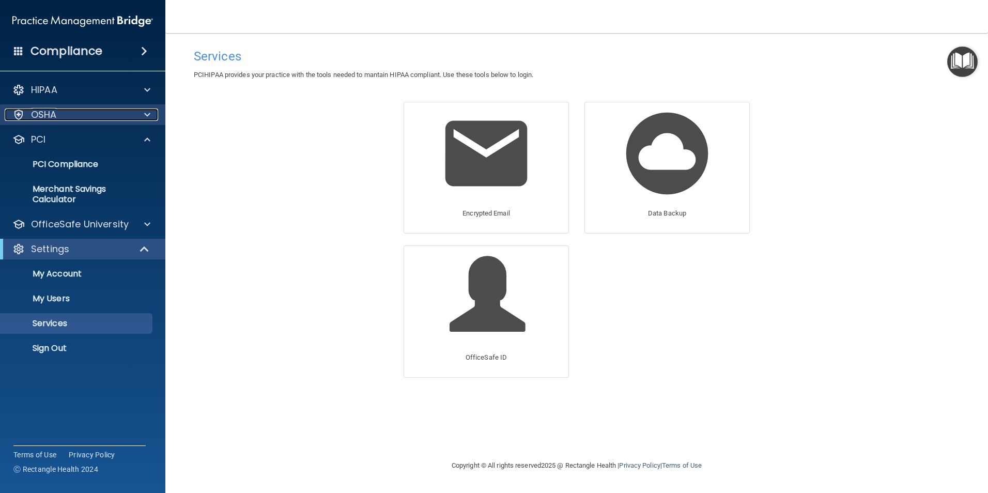
click at [99, 117] on div "OSHA" at bounding box center [69, 114] width 128 height 12
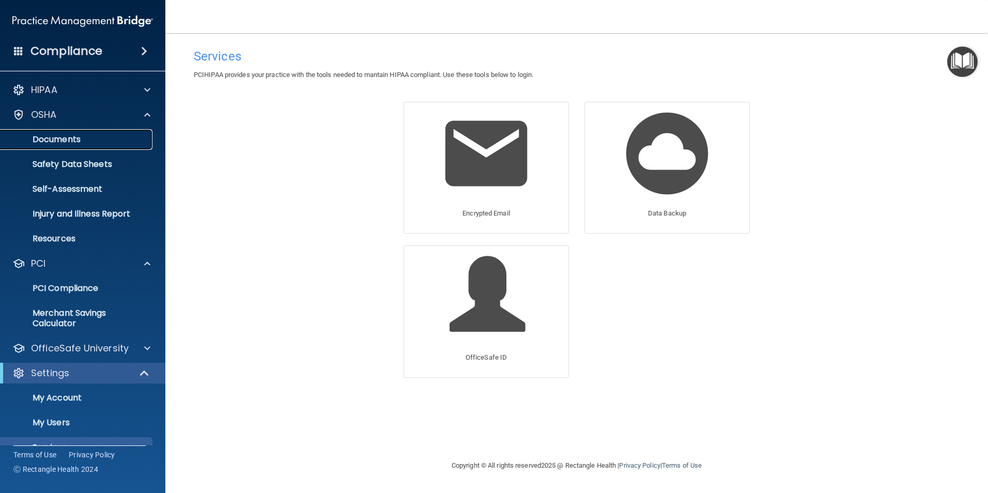
click at [92, 137] on p "Documents" at bounding box center [77, 139] width 141 height 10
